Goal: Transaction & Acquisition: Subscribe to service/newsletter

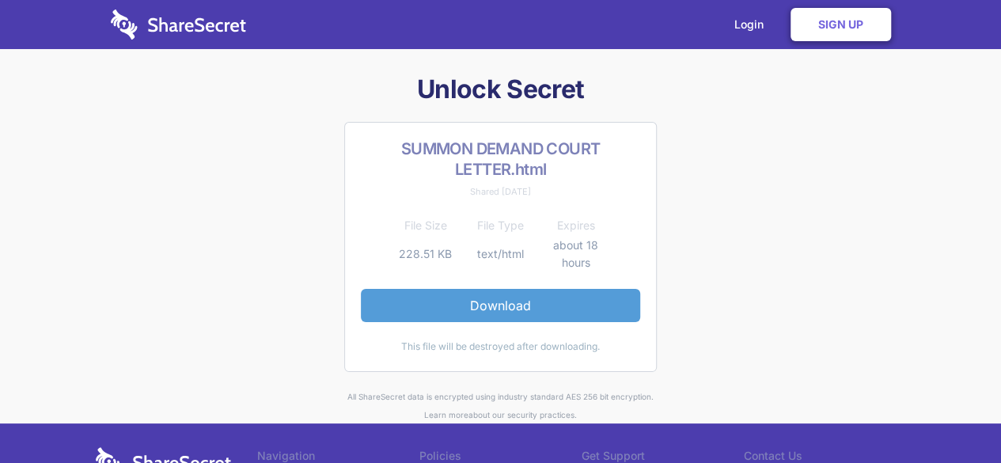
click at [479, 309] on link "Download" at bounding box center [500, 305] width 279 height 33
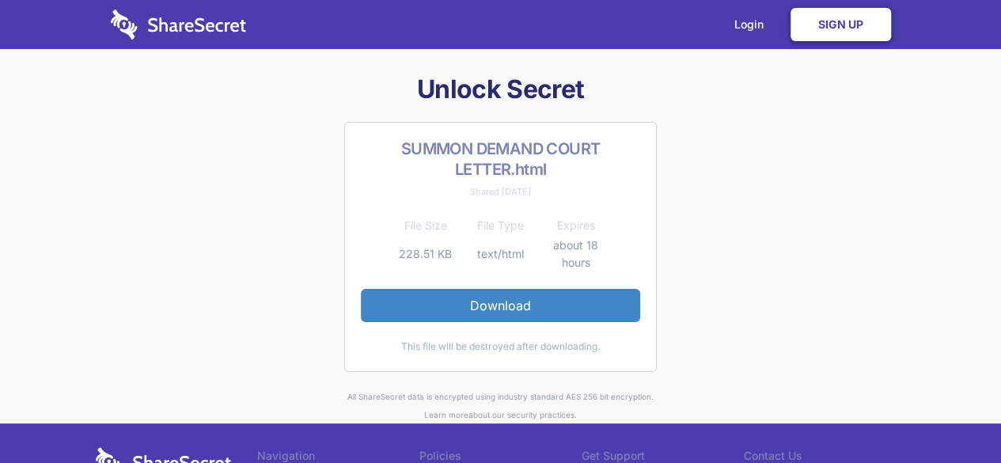
click at [842, 28] on link "Sign Up" at bounding box center [840, 24] width 100 height 33
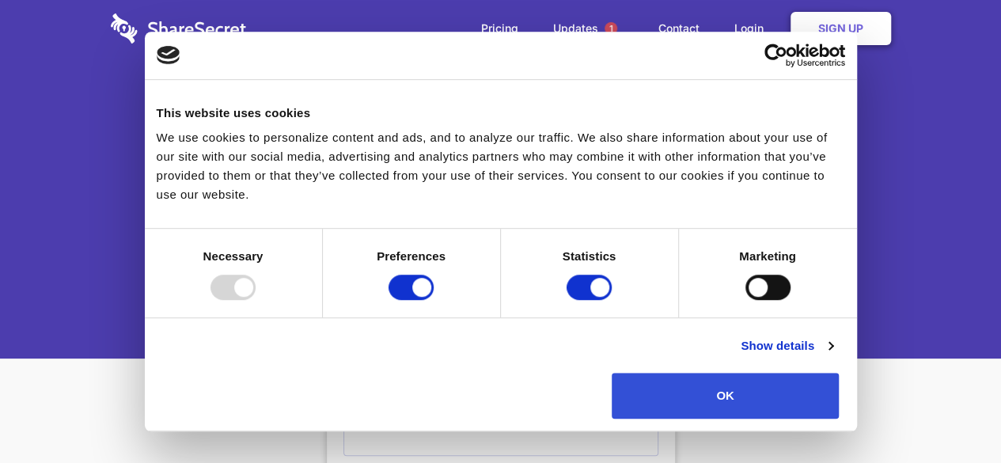
click at [815, 373] on button "OK" at bounding box center [724, 396] width 227 height 46
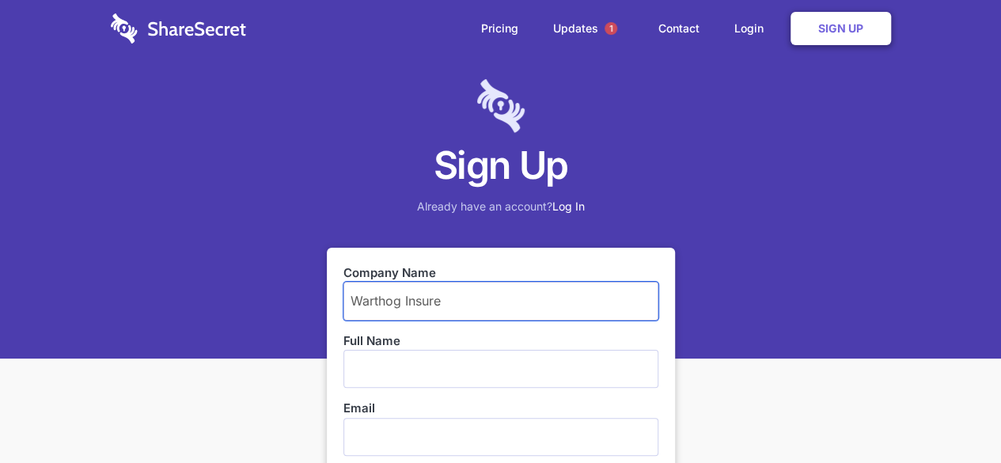
type input "Warthog Insure"
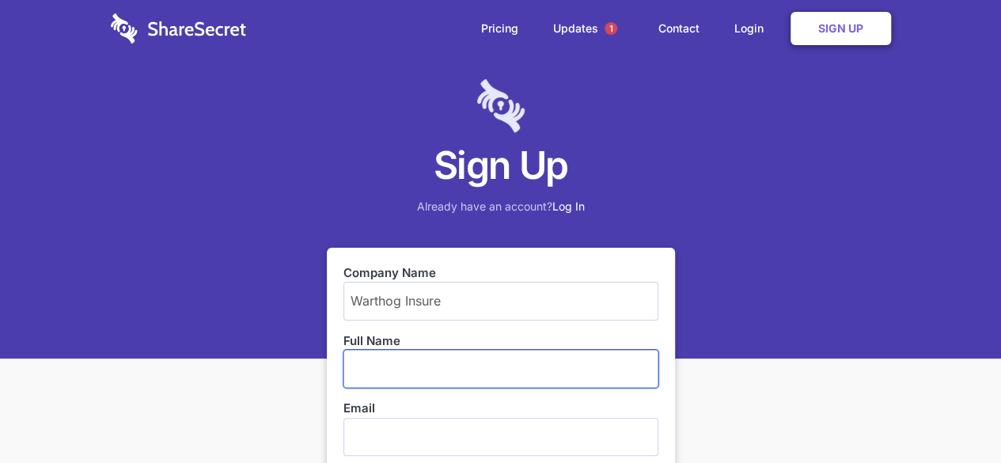
click at [453, 355] on input "text" at bounding box center [500, 369] width 315 height 38
type input "[PERSON_NAME]"
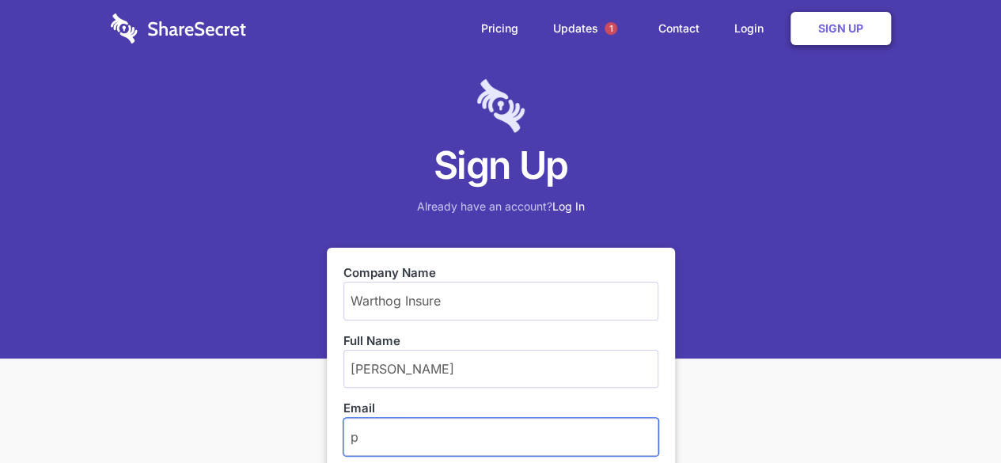
type input "[PERSON_NAME][EMAIL_ADDRESS][DOMAIN_NAME]"
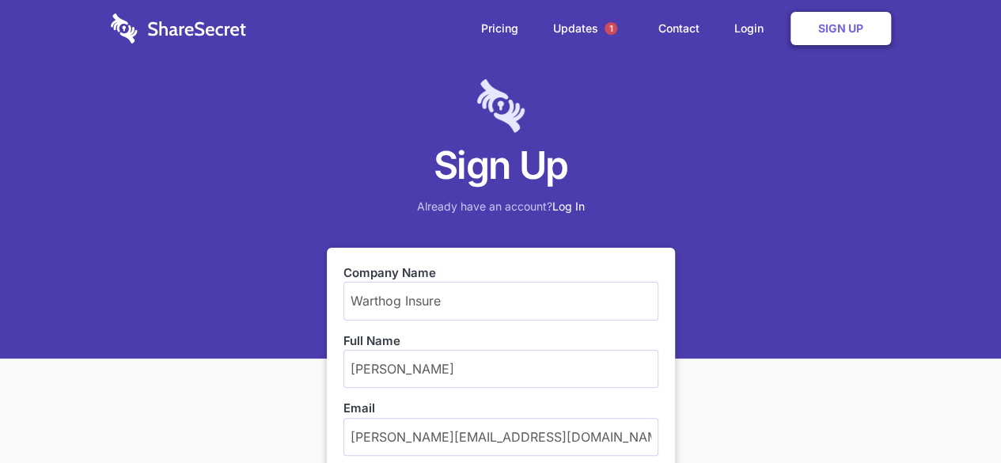
scroll to position [271, 0]
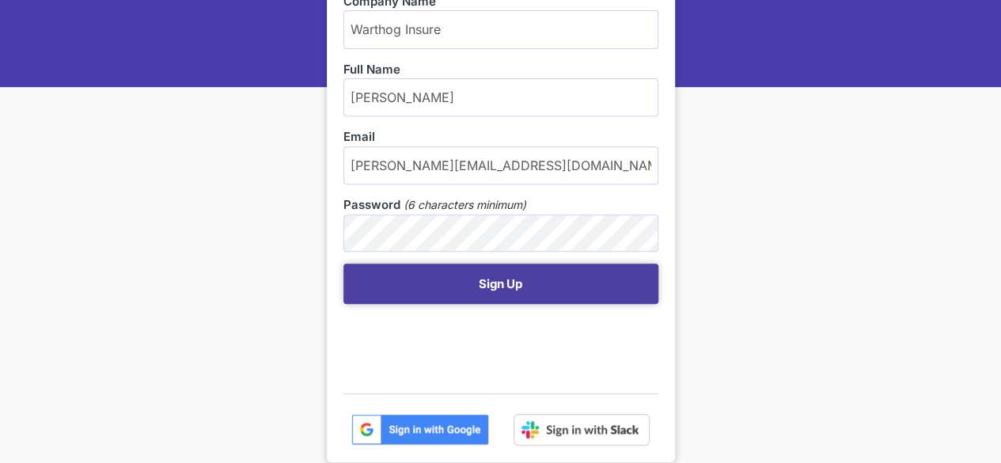
click at [491, 287] on button "Sign Up" at bounding box center [500, 283] width 315 height 40
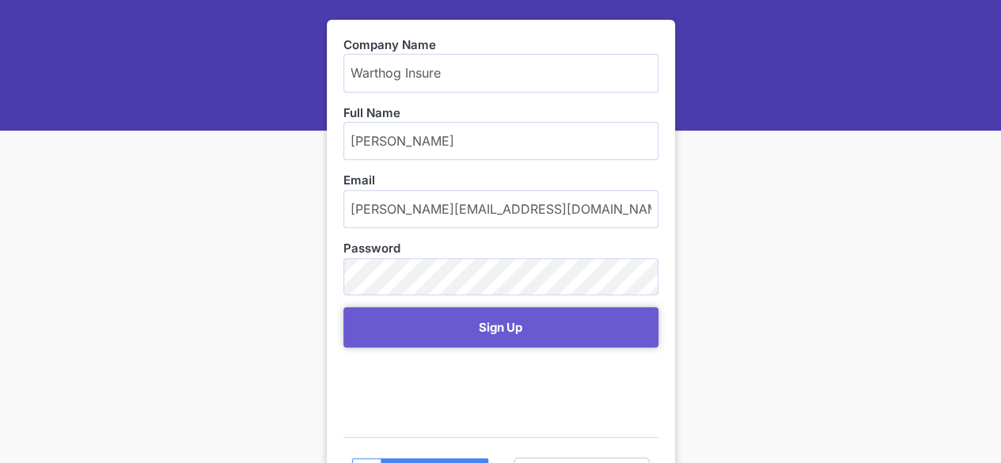
scroll to position [237, 0]
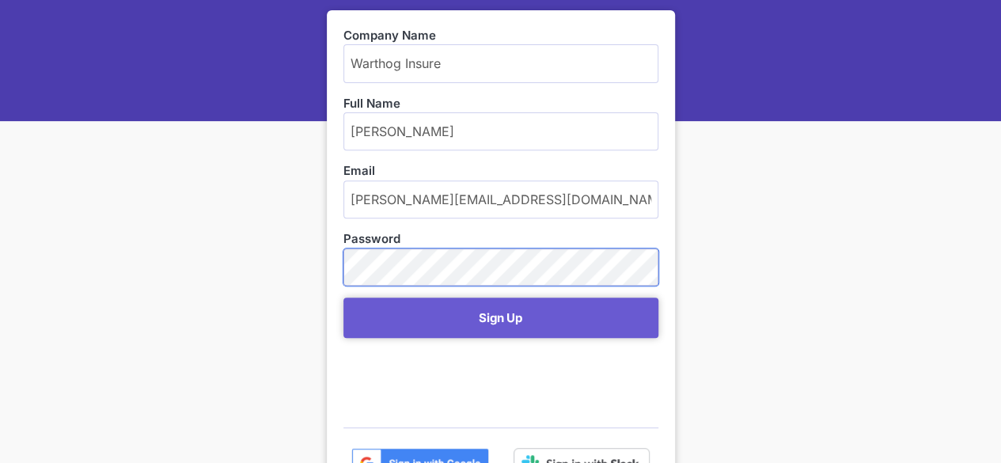
click at [343, 297] on button "Sign Up" at bounding box center [500, 317] width 315 height 40
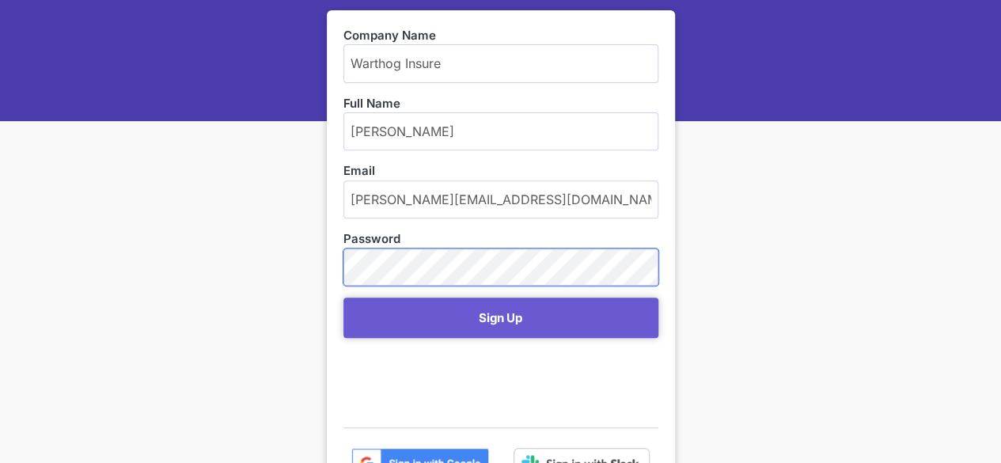
click at [343, 297] on button "Sign Up" at bounding box center [500, 317] width 315 height 40
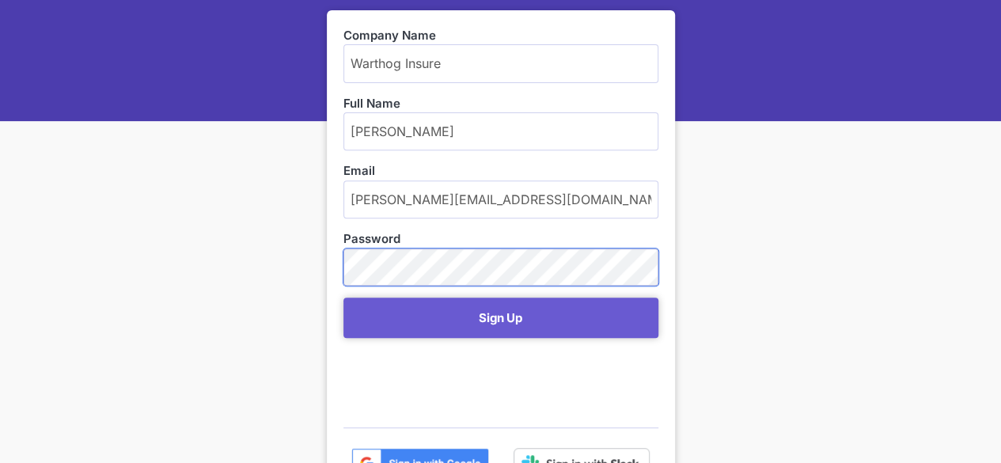
click at [343, 297] on button "Sign Up" at bounding box center [500, 317] width 315 height 40
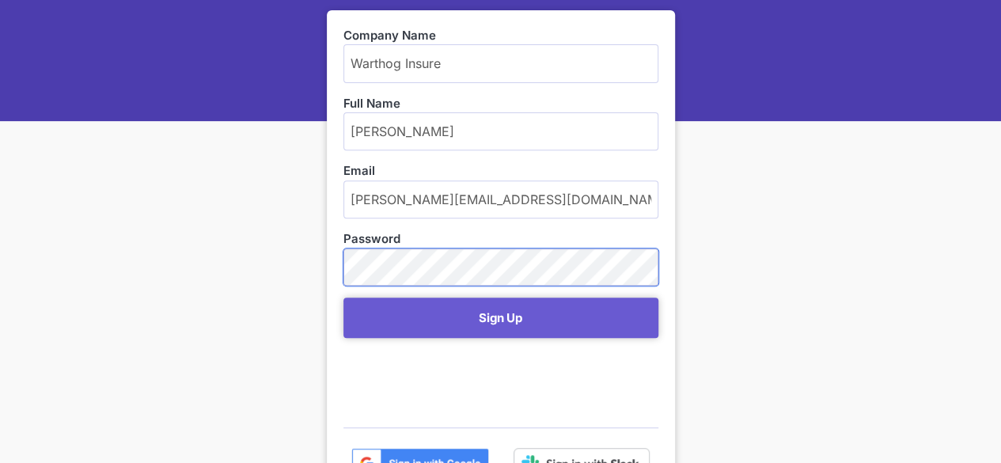
click at [343, 297] on button "Sign Up" at bounding box center [500, 317] width 315 height 40
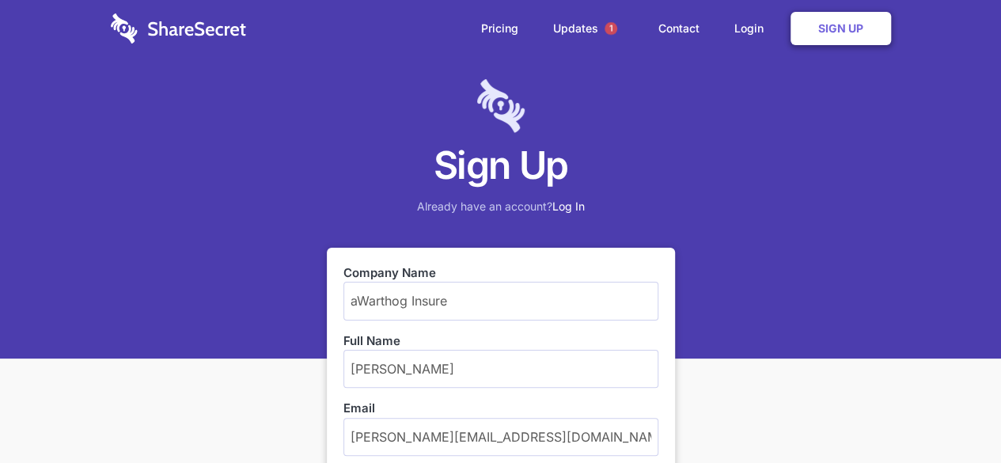
type input "Warthog Insure"
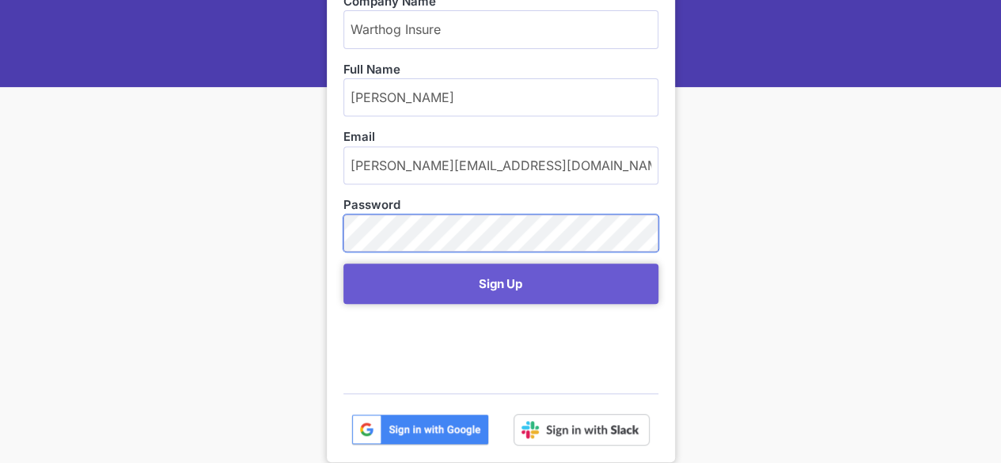
click at [343, 263] on button "Sign Up" at bounding box center [500, 283] width 315 height 40
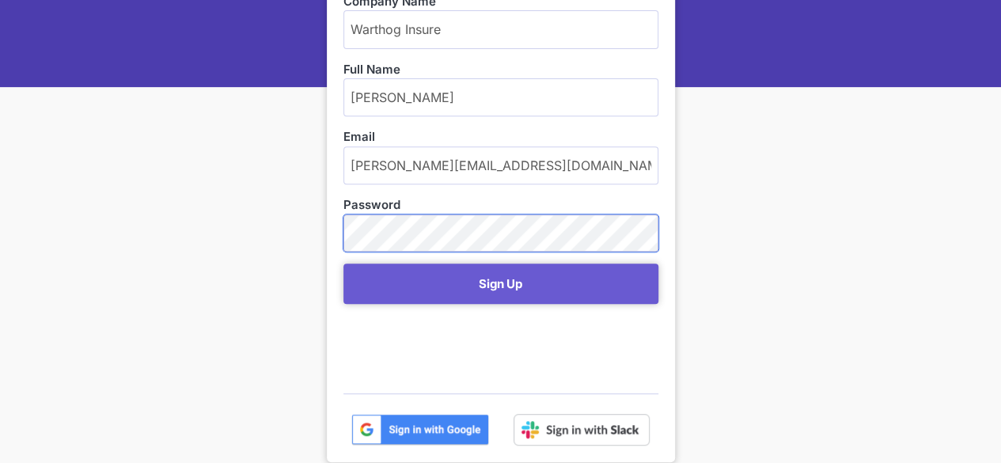
click at [343, 263] on button "Sign Up" at bounding box center [500, 283] width 315 height 40
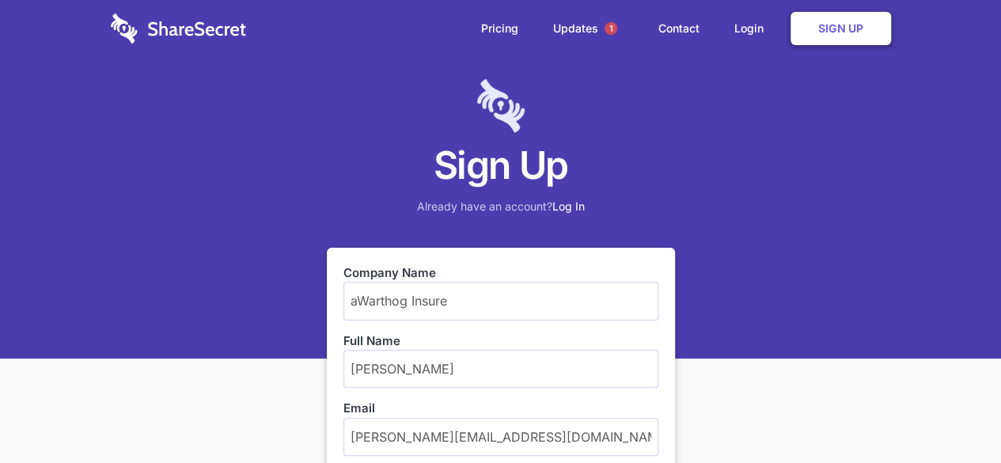
type input "Warthog Insure"
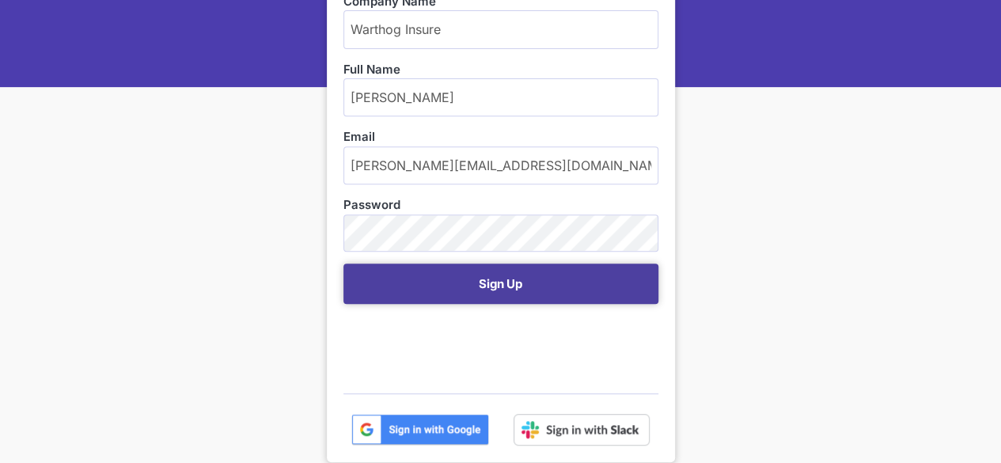
click at [468, 289] on button "Sign Up" at bounding box center [500, 283] width 315 height 40
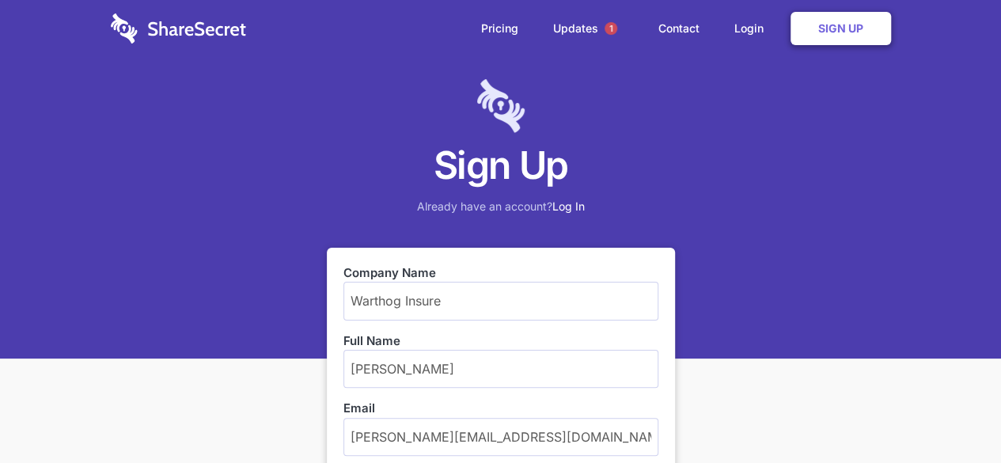
scroll to position [271, 0]
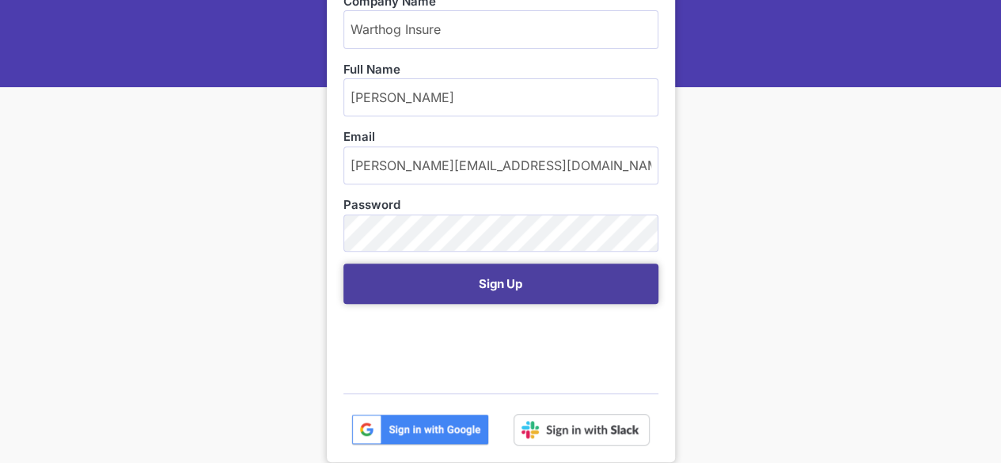
click at [479, 285] on button "Sign Up" at bounding box center [500, 283] width 315 height 40
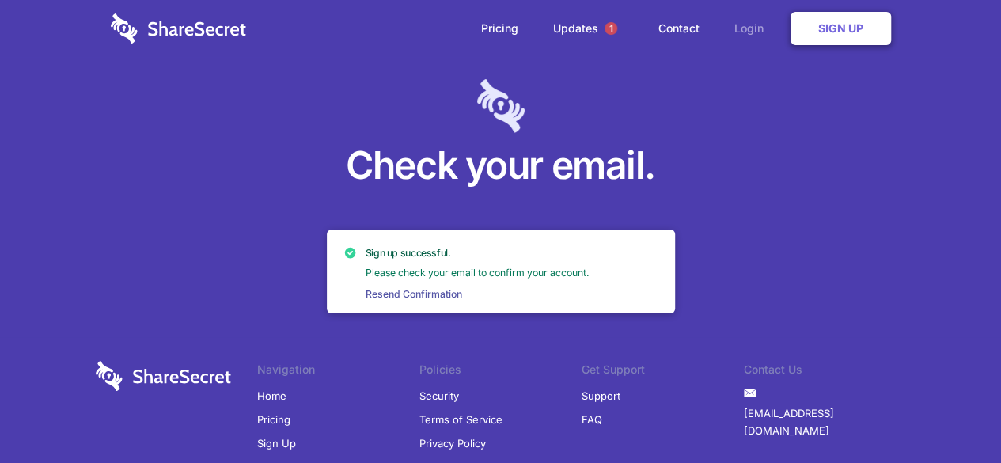
click at [748, 28] on link "Login" at bounding box center [752, 28] width 69 height 49
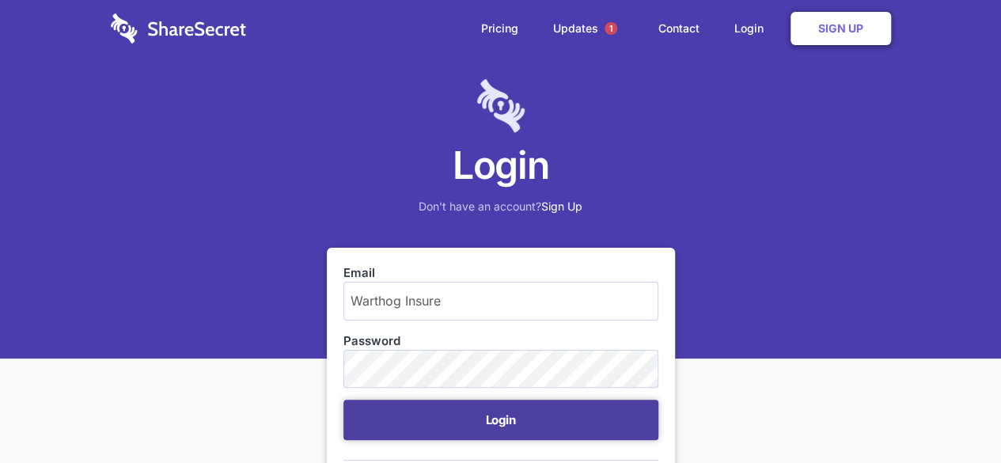
click at [490, 422] on button "Login" at bounding box center [500, 419] width 315 height 40
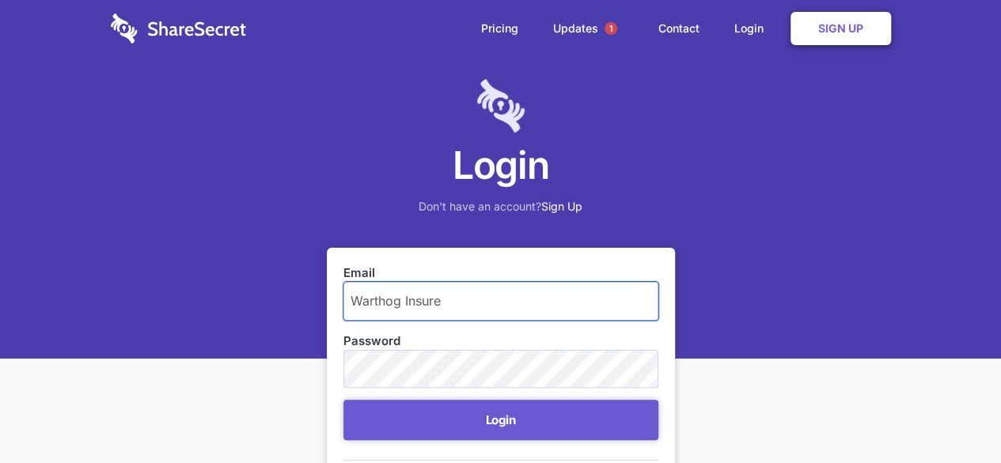
click at [456, 301] on input "Warthog Insure" at bounding box center [500, 301] width 315 height 38
type input "W"
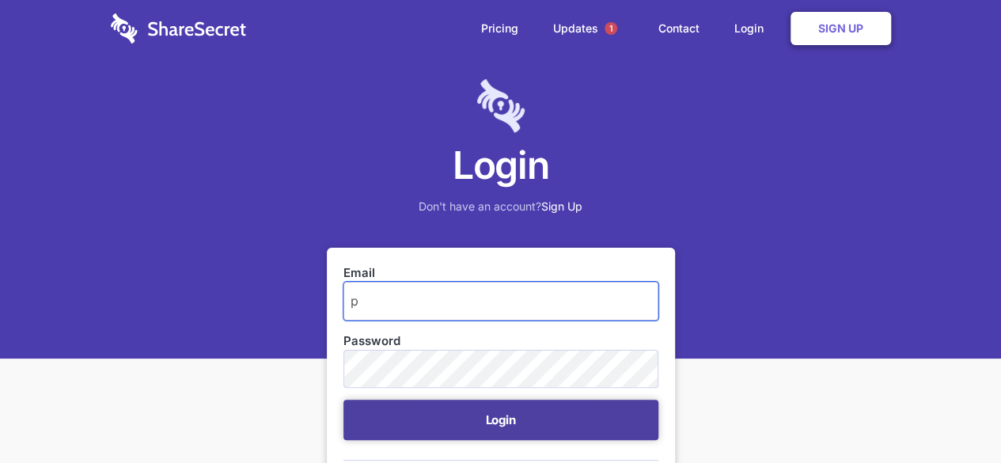
type input "paul@warthoginsure.co.za"
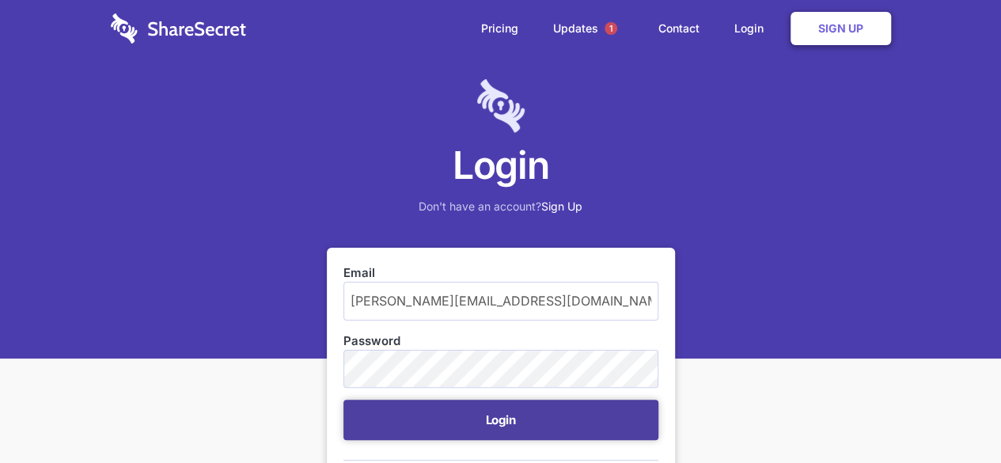
click at [499, 417] on button "Login" at bounding box center [500, 419] width 315 height 40
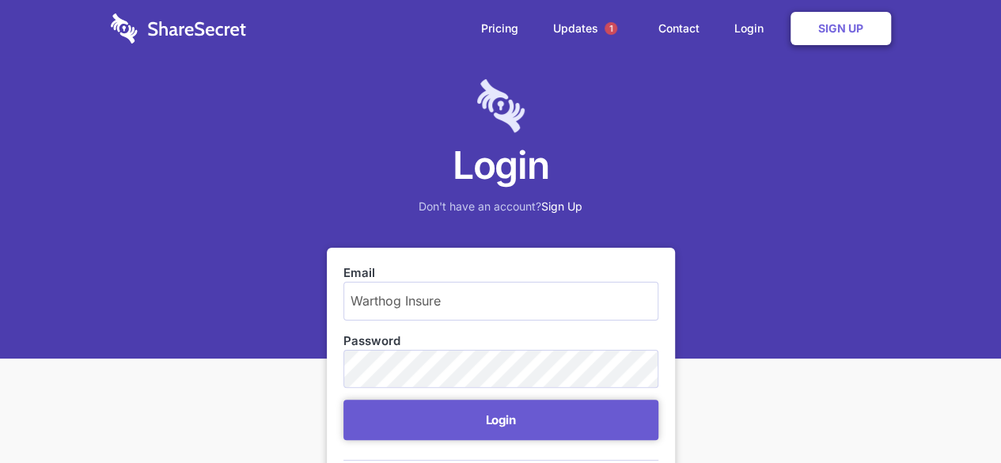
click at [467, 297] on input "Warthog Insure" at bounding box center [500, 301] width 315 height 38
type input "W"
type input "paul@warthoginsure.co.za"
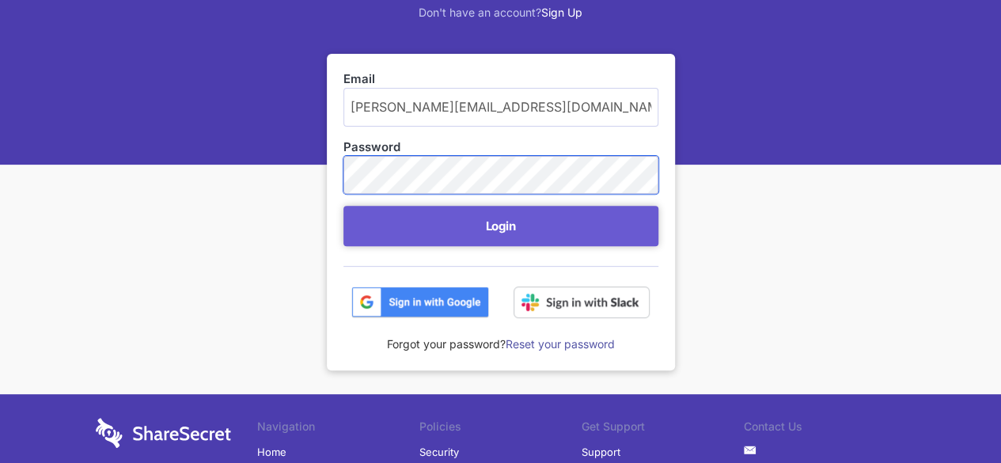
scroll to position [79, 0]
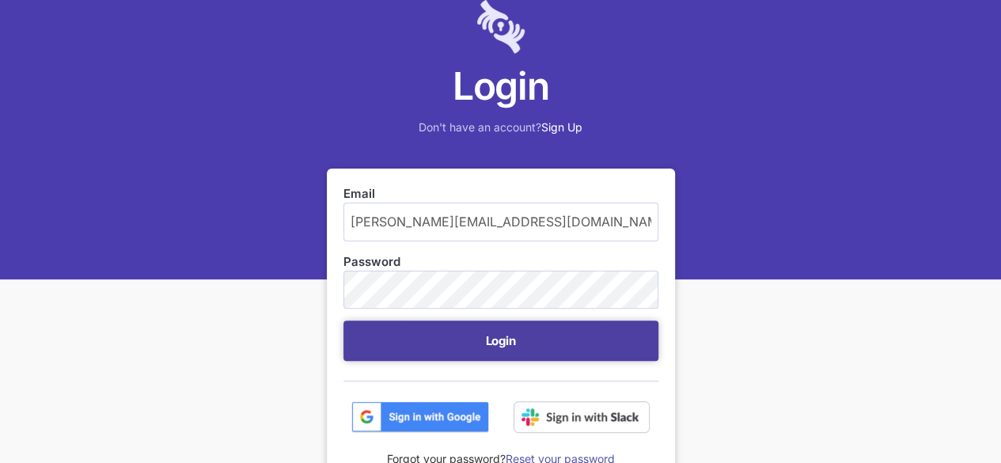
click at [479, 336] on button "Login" at bounding box center [500, 340] width 315 height 40
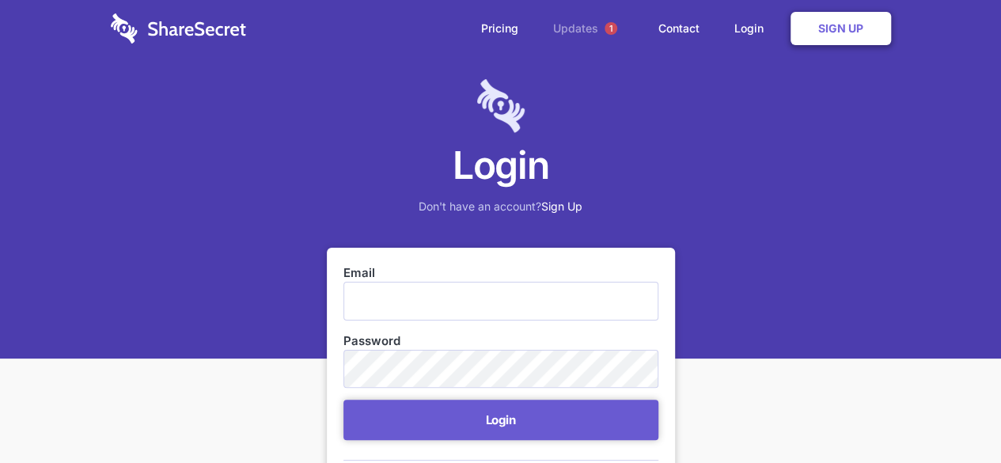
type input "Warthog Insure"
click at [581, 32] on link "Updates 1" at bounding box center [588, 28] width 102 height 57
